Goal: Find specific page/section: Find specific page/section

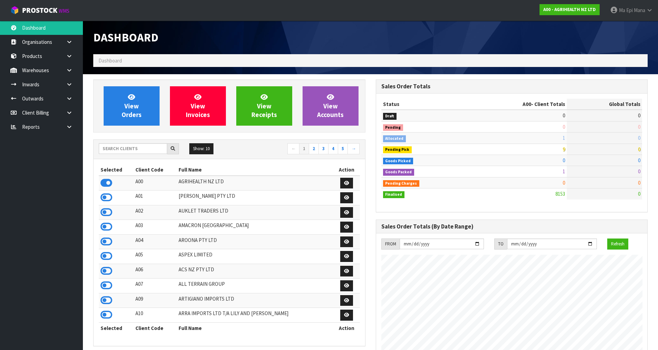
scroll to position [523, 282]
click at [129, 148] on input "text" at bounding box center [133, 148] width 68 height 11
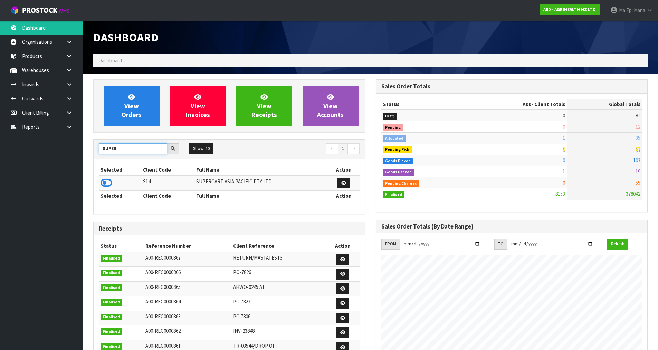
type input "SUPER"
click at [210, 181] on td "SUPERCART ASIA PACIFIC PTY LTD" at bounding box center [260, 183] width 133 height 15
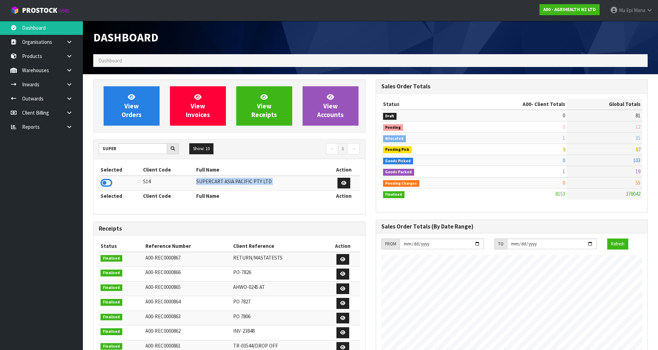
copy table "SUPERCART ASIA PACIFIC PTY LTD"
click at [223, 182] on td "SUPERCART ASIA PACIFIC PTY LTD" at bounding box center [260, 183] width 133 height 15
click at [68, 124] on link at bounding box center [72, 127] width 22 height 14
click at [56, 160] on link "CWL" at bounding box center [41, 155] width 83 height 14
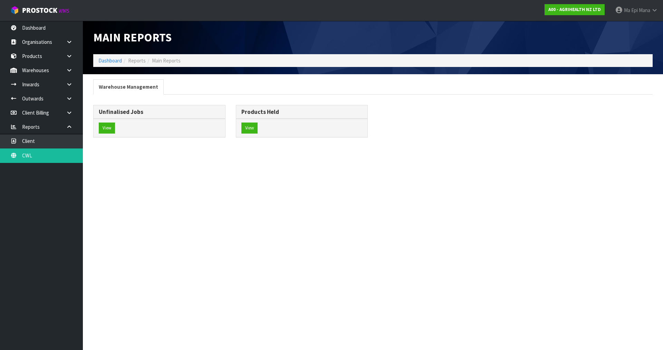
click at [258, 130] on div "View" at bounding box center [302, 128] width 132 height 18
click at [255, 130] on button "View" at bounding box center [249, 128] width 16 height 11
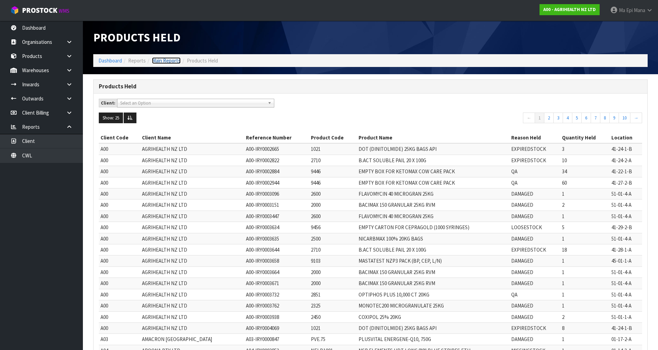
click at [167, 59] on link "Main Reports" at bounding box center [166, 60] width 29 height 7
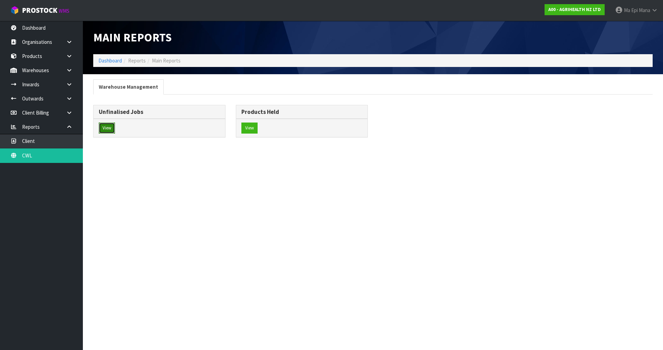
click at [114, 127] on button "View" at bounding box center [107, 128] width 16 height 11
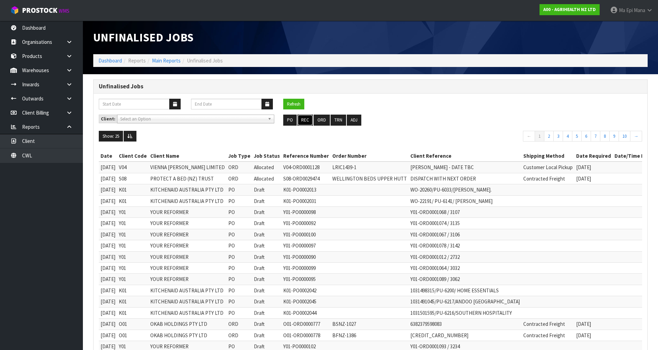
click at [307, 118] on button "REC" at bounding box center [305, 120] width 16 height 11
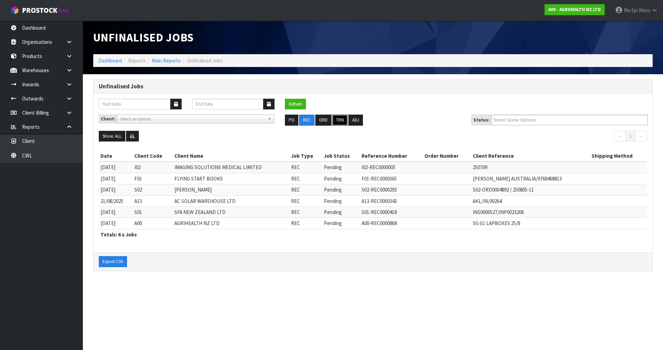
click at [337, 120] on button "TRN" at bounding box center [340, 120] width 16 height 11
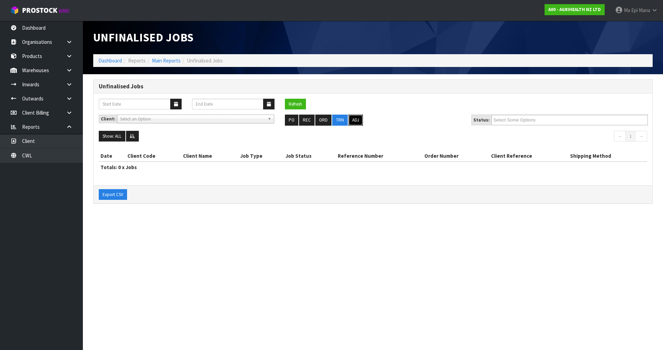
click at [353, 120] on button "ADJ" at bounding box center [355, 120] width 14 height 11
click at [318, 120] on button "ORD" at bounding box center [323, 120] width 16 height 11
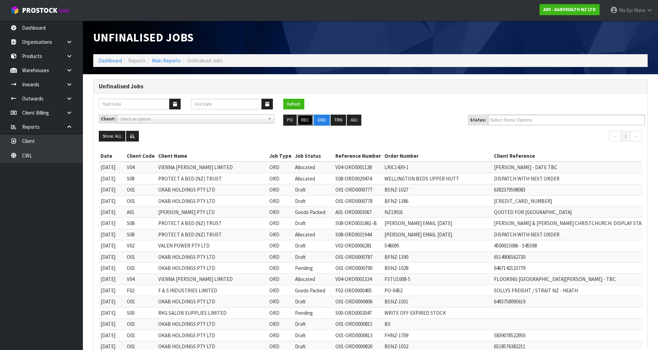
click at [306, 122] on button "REC" at bounding box center [305, 120] width 16 height 11
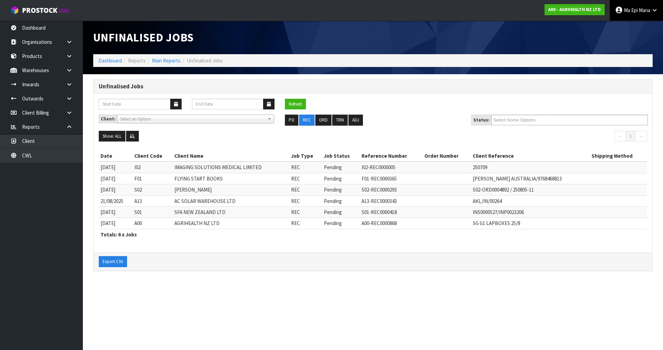
click at [638, 12] on span at bounding box center [638, 10] width 1 height 7
click at [637, 27] on link "Logout" at bounding box center [635, 27] width 55 height 9
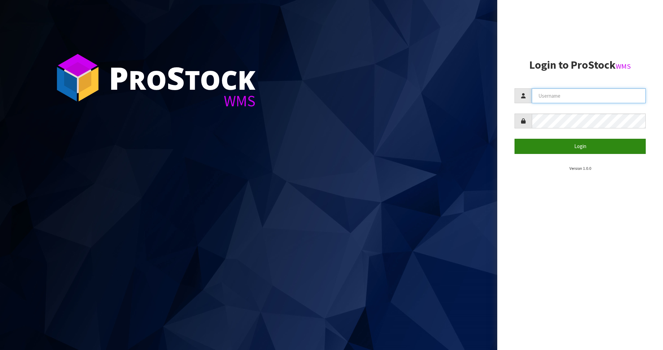
type input "Mana"
click at [569, 147] on button "Login" at bounding box center [579, 146] width 131 height 15
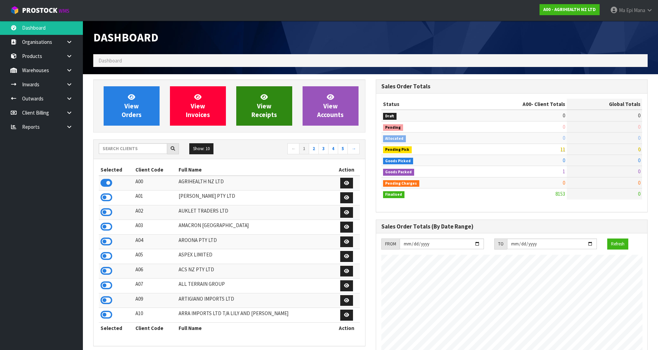
scroll to position [523, 282]
click at [124, 156] on div "Show: 10 5 10 25 50 ← 1 2 3 4 5 →" at bounding box center [229, 149] width 271 height 19
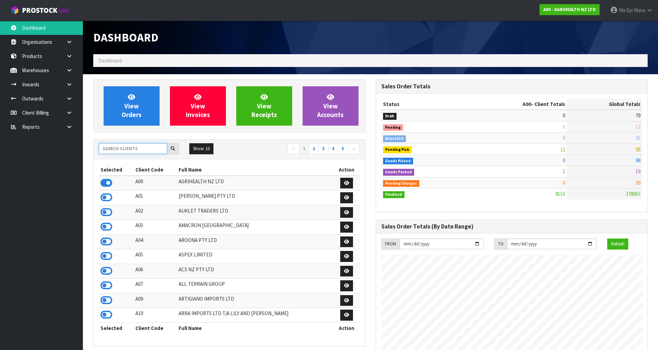
click at [132, 151] on input "text" at bounding box center [133, 148] width 68 height 11
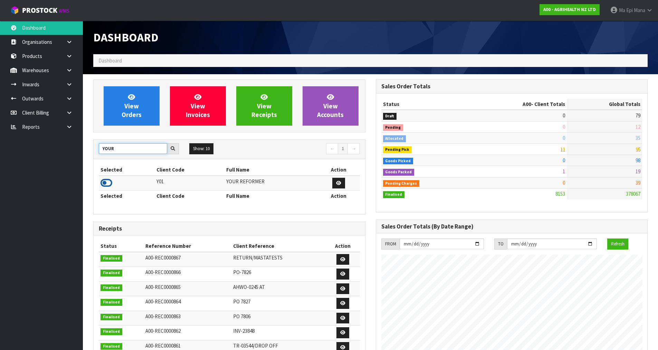
type input "YOUR"
click at [102, 182] on icon at bounding box center [106, 183] width 12 height 10
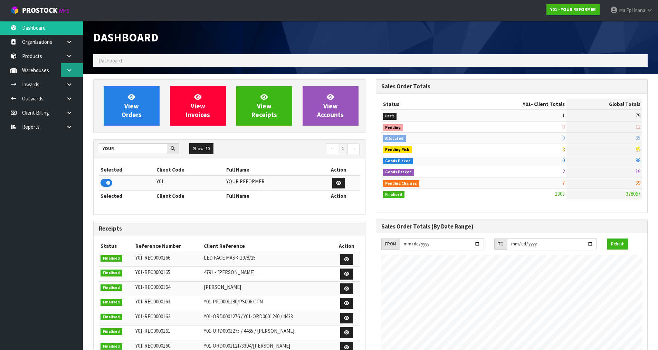
click at [77, 74] on link at bounding box center [72, 70] width 22 height 14
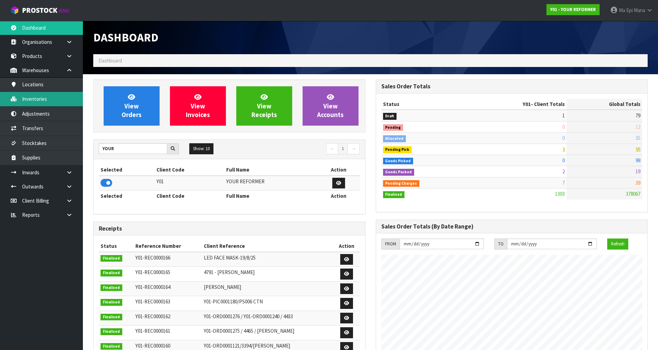
click at [58, 96] on link "Inventories" at bounding box center [41, 99] width 83 height 14
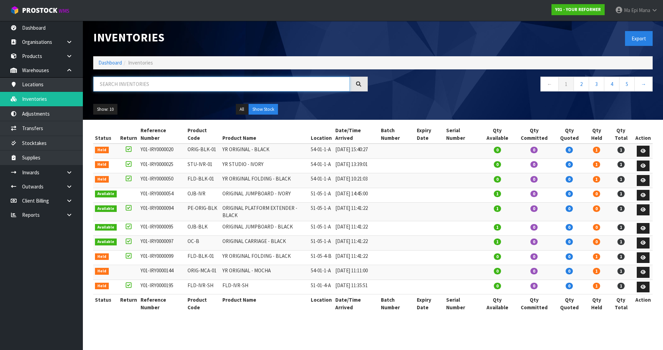
click at [227, 79] on input "text" at bounding box center [221, 84] width 256 height 15
type input "Y"
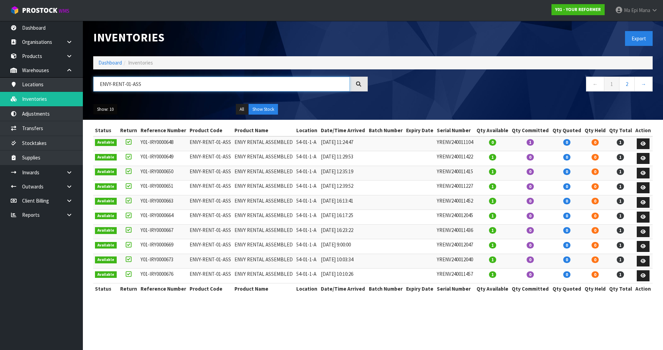
type input "ENVY-RENT-01-ASS"
click at [108, 113] on button "Show: 10" at bounding box center [105, 109] width 24 height 11
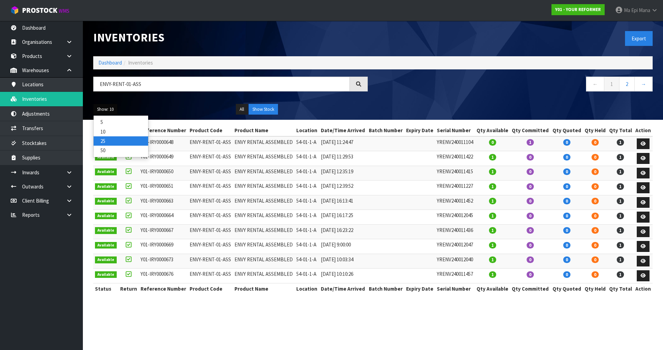
click at [112, 143] on link "25" at bounding box center [121, 140] width 55 height 9
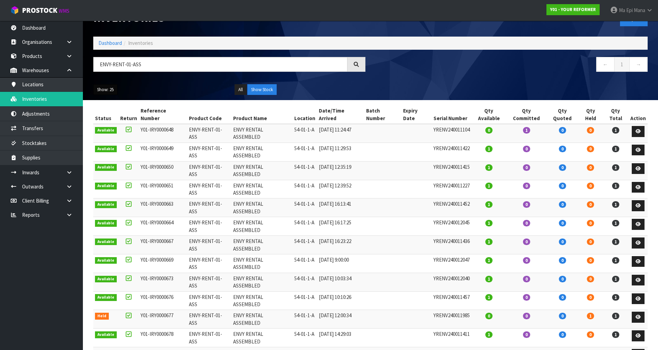
scroll to position [30, 0]
